Goal: Task Accomplishment & Management: Use online tool/utility

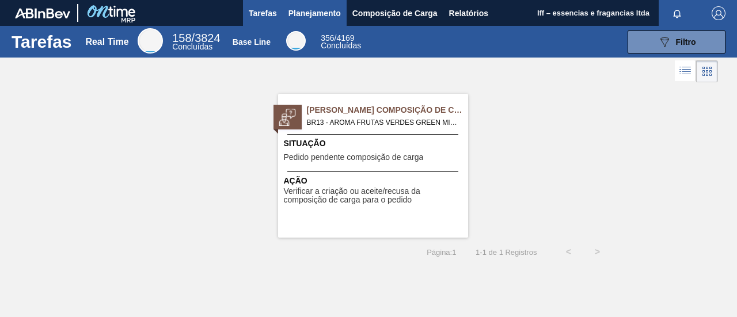
click at [329, 12] on span "Planejamento" at bounding box center [315, 13] width 52 height 14
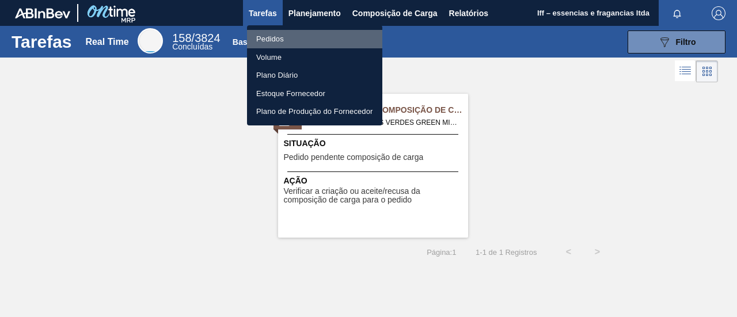
click at [275, 41] on li "Pedidos" at bounding box center [314, 39] width 135 height 18
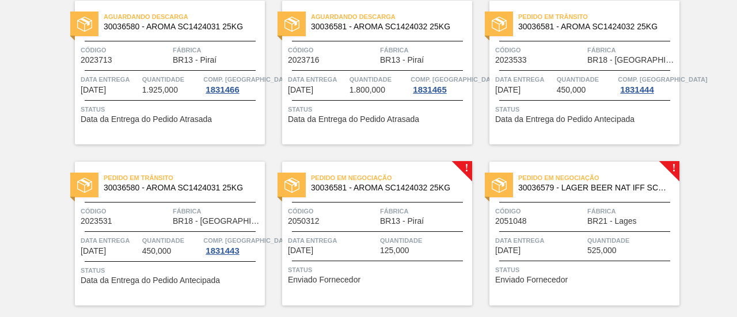
scroll to position [115, 0]
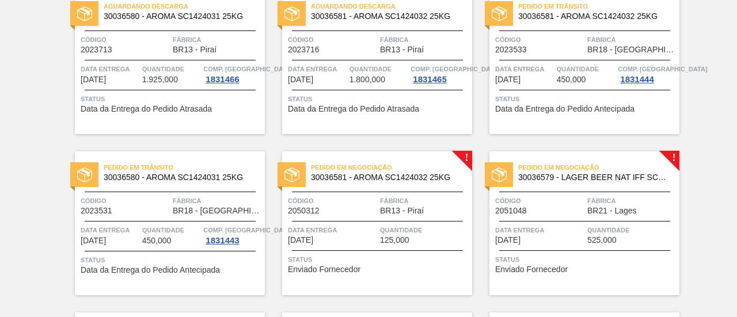
click at [559, 184] on div "Pedido em Negociação 30036579 - LAGER BEER NAT IFF SC1387996" at bounding box center [585, 173] width 190 height 26
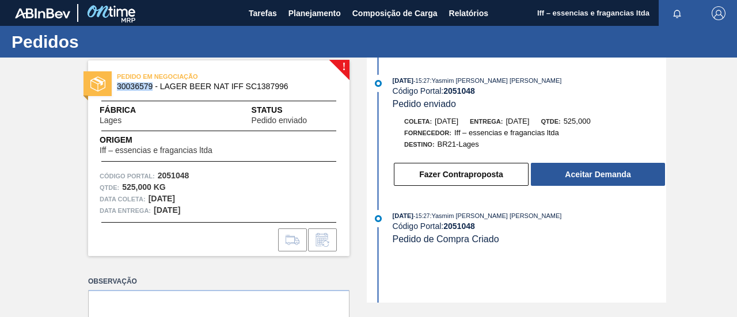
drag, startPoint x: 153, startPoint y: 85, endPoint x: 113, endPoint y: 87, distance: 39.2
click at [113, 87] on div "PEDIDO EM NEGOCIAÇÃO 30036579 - LAGER BEER NAT IFF SC1387996" at bounding box center [219, 82] width 262 height 26
copy span "30036579"
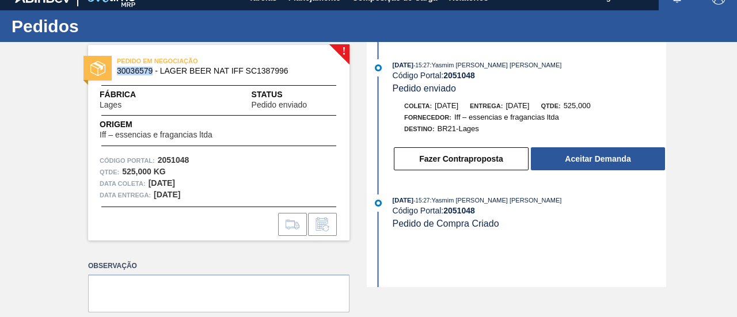
scroll to position [5, 0]
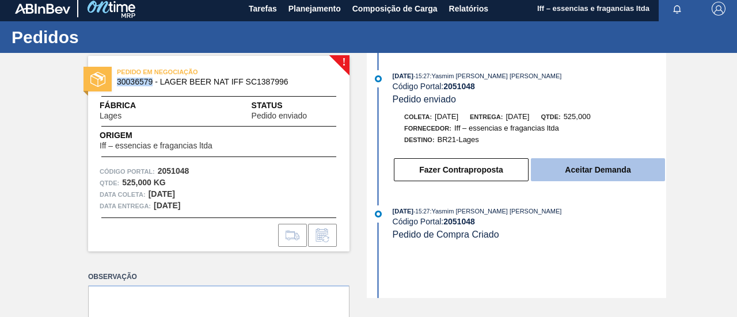
click at [595, 172] on button "Aceitar Demanda" at bounding box center [598, 169] width 134 height 23
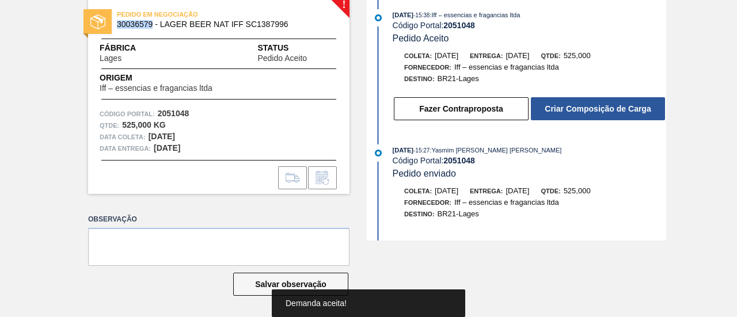
scroll to position [0, 0]
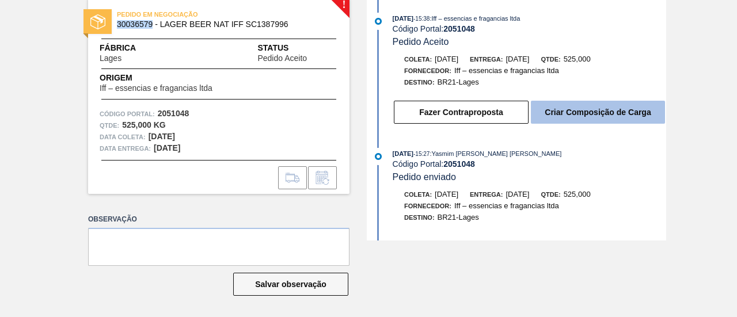
click at [590, 111] on button "Criar Composição de Carga" at bounding box center [598, 112] width 134 height 23
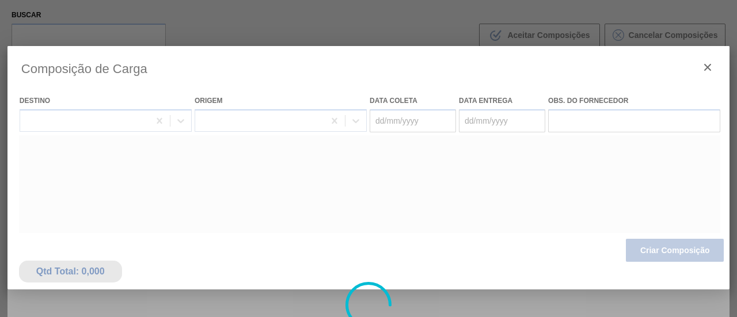
type coleta "[DATE]"
type Entrega "[DATE]"
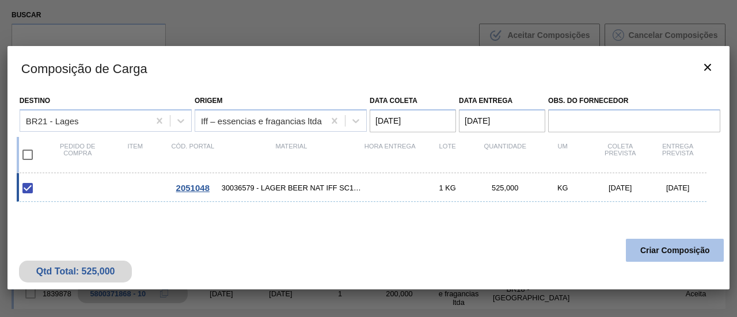
click at [688, 247] on button "Criar Composição" at bounding box center [675, 250] width 98 height 23
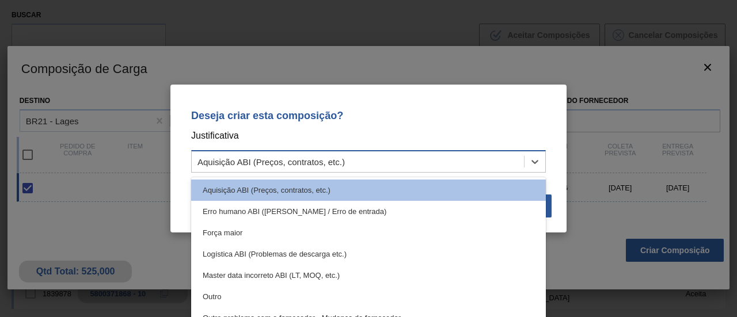
click at [450, 158] on div "Aquisição ABI (Preços, contratos, etc.)" at bounding box center [358, 162] width 332 height 17
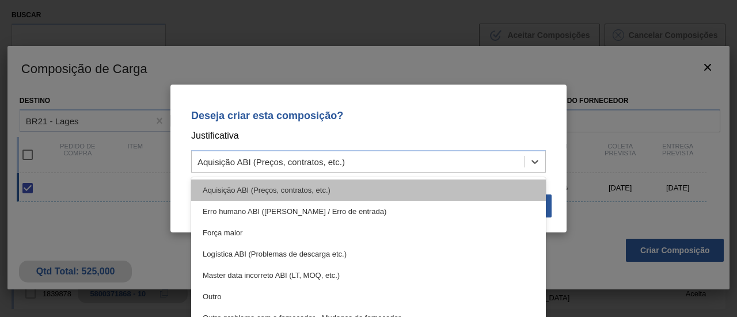
click at [327, 184] on div "Aquisição ABI (Preços, contratos, etc.)" at bounding box center [368, 190] width 355 height 21
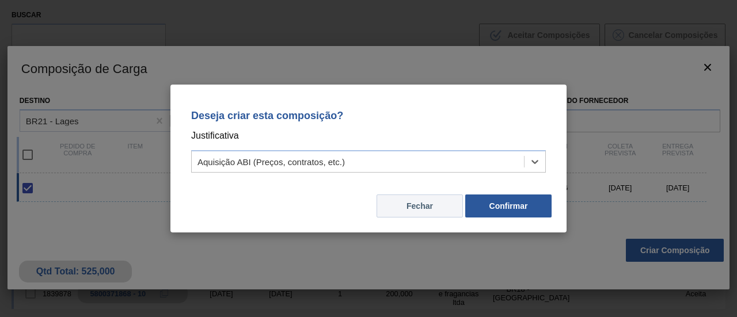
click at [429, 204] on button "Fechar" at bounding box center [420, 206] width 86 height 23
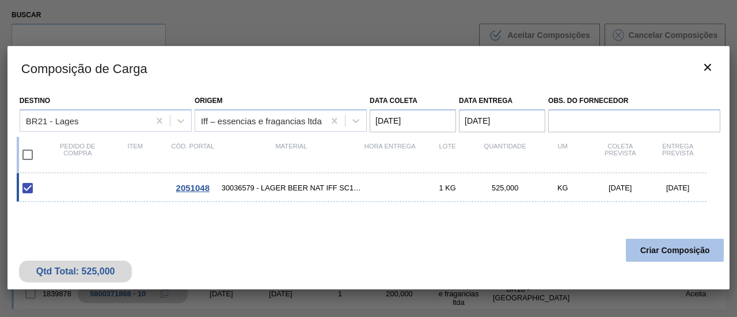
click at [663, 249] on button "Criar Composição" at bounding box center [675, 250] width 98 height 23
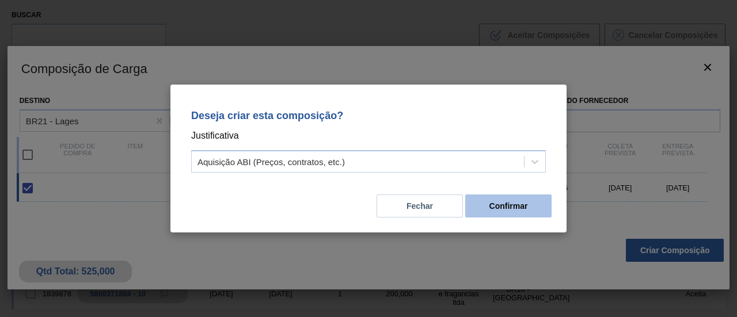
click at [502, 209] on button "Confirmar" at bounding box center [508, 206] width 86 height 23
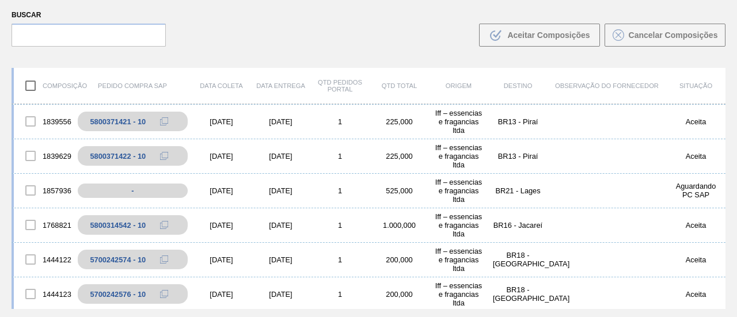
scroll to position [346, 0]
click at [219, 191] on div "[DATE]" at bounding box center [221, 190] width 59 height 9
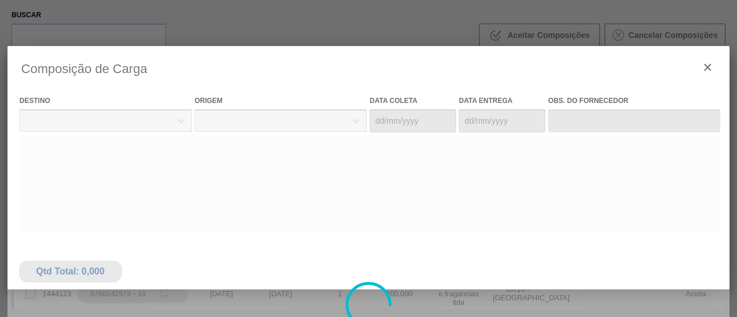
type coleta "[DATE]"
type Entrega "[DATE]"
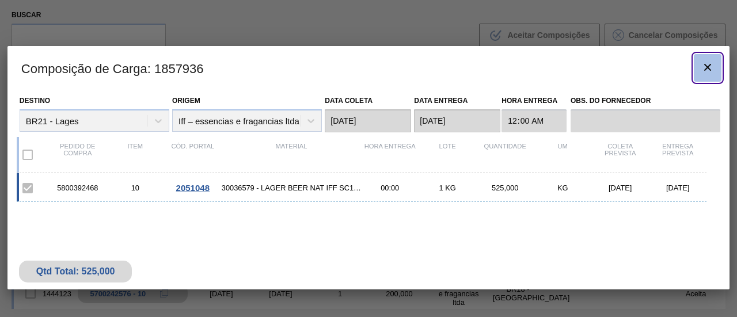
click at [707, 63] on icon "botão de ícone" at bounding box center [708, 67] width 14 height 14
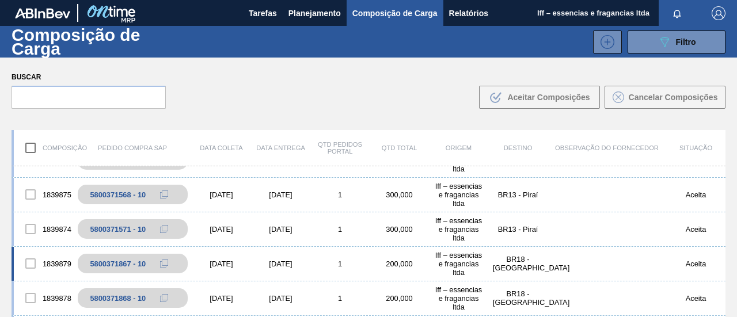
scroll to position [0, 0]
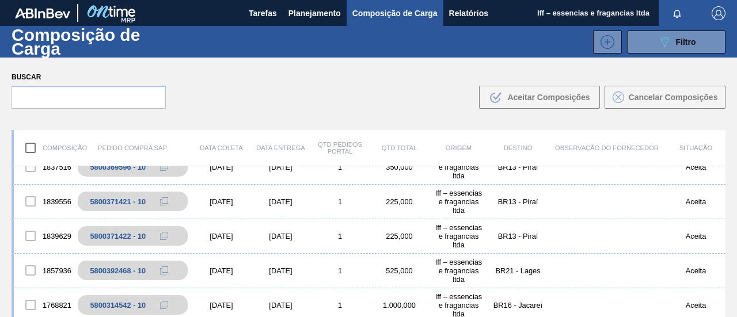
scroll to position [346, 0]
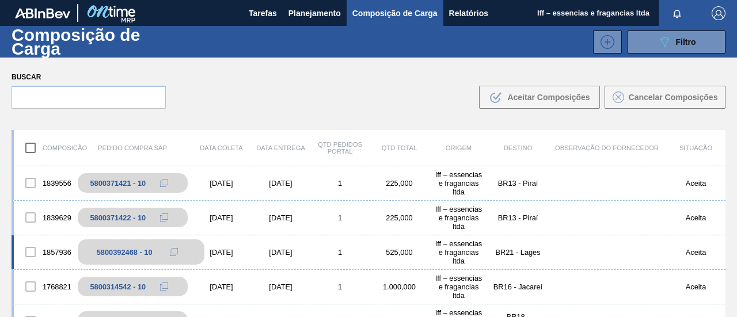
click at [144, 252] on div "5800392468 - 10" at bounding box center [125, 252] width 56 height 9
click at [194, 249] on div "5800392468 - 10" at bounding box center [141, 252] width 127 height 25
click at [232, 249] on div "15/10/2025" at bounding box center [221, 252] width 59 height 9
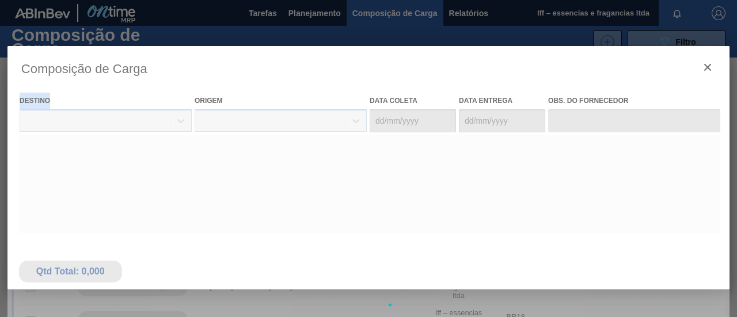
click at [232, 249] on div at bounding box center [368, 305] width 722 height 518
type coleta "15/10/2025"
type Entrega "[DATE]"
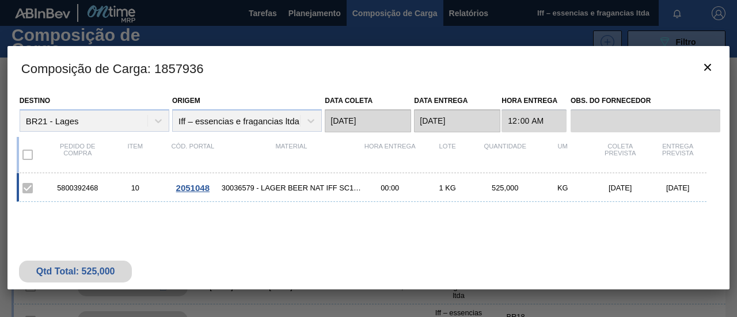
click at [199, 188] on span "2051048" at bounding box center [192, 188] width 33 height 10
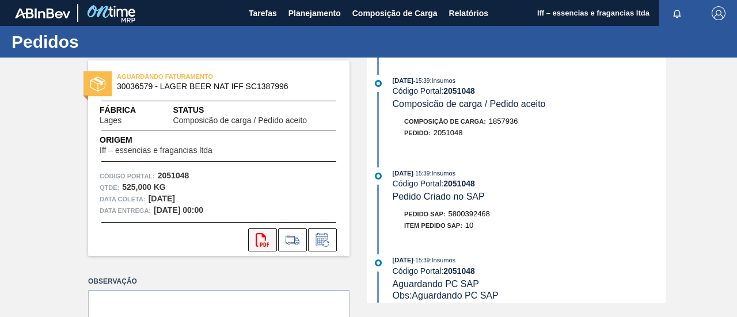
click at [263, 237] on icon "svg{fill:#ff0000}" at bounding box center [263, 240] width 14 height 14
click at [309, 11] on span "Planejamento" at bounding box center [315, 13] width 52 height 14
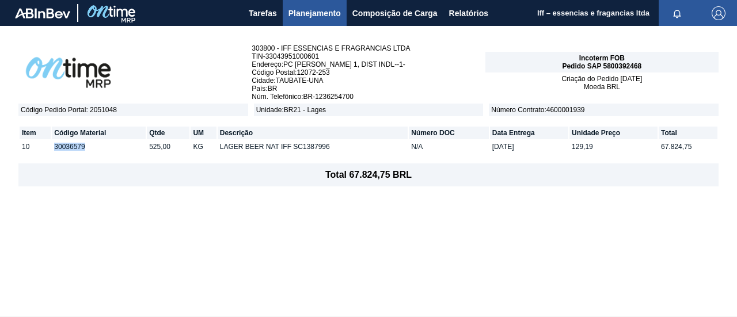
drag, startPoint x: 92, startPoint y: 143, endPoint x: 73, endPoint y: 145, distance: 19.6
click at [52, 147] on td "30036579" at bounding box center [99, 147] width 94 height 13
copy td "30036579"
